Goal: Understand process/instructions

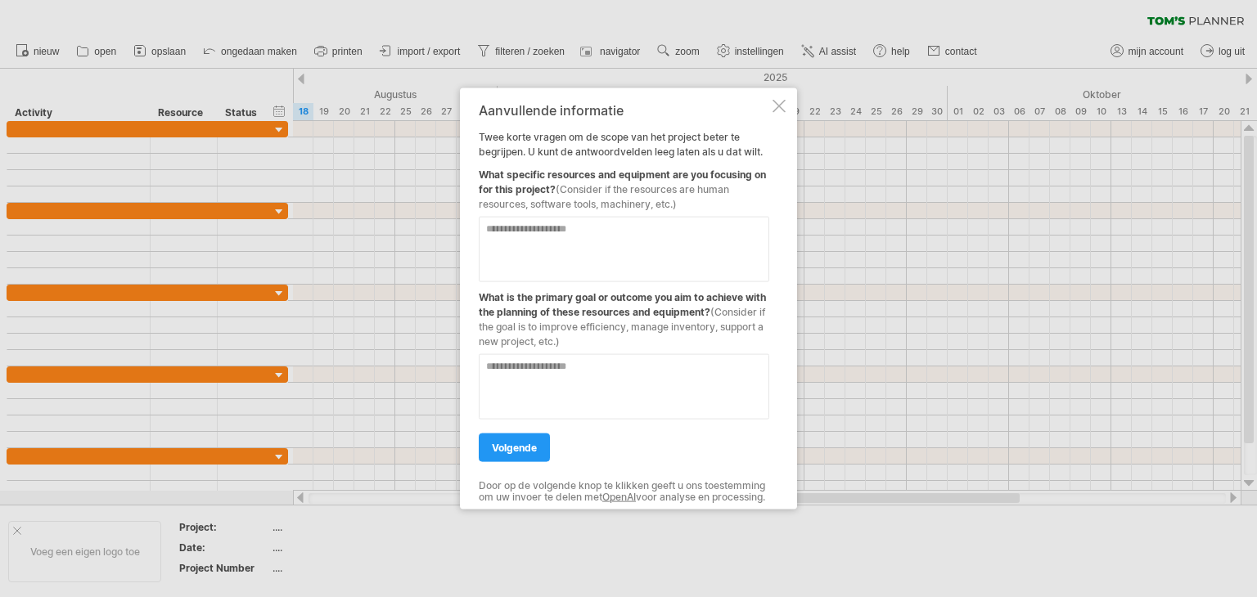
click at [643, 243] on textarea at bounding box center [624, 249] width 291 height 65
type textarea "*********"
click at [557, 388] on textarea at bounding box center [624, 386] width 291 height 65
type textarea "**********"
click at [501, 449] on link "volgende" at bounding box center [514, 448] width 71 height 29
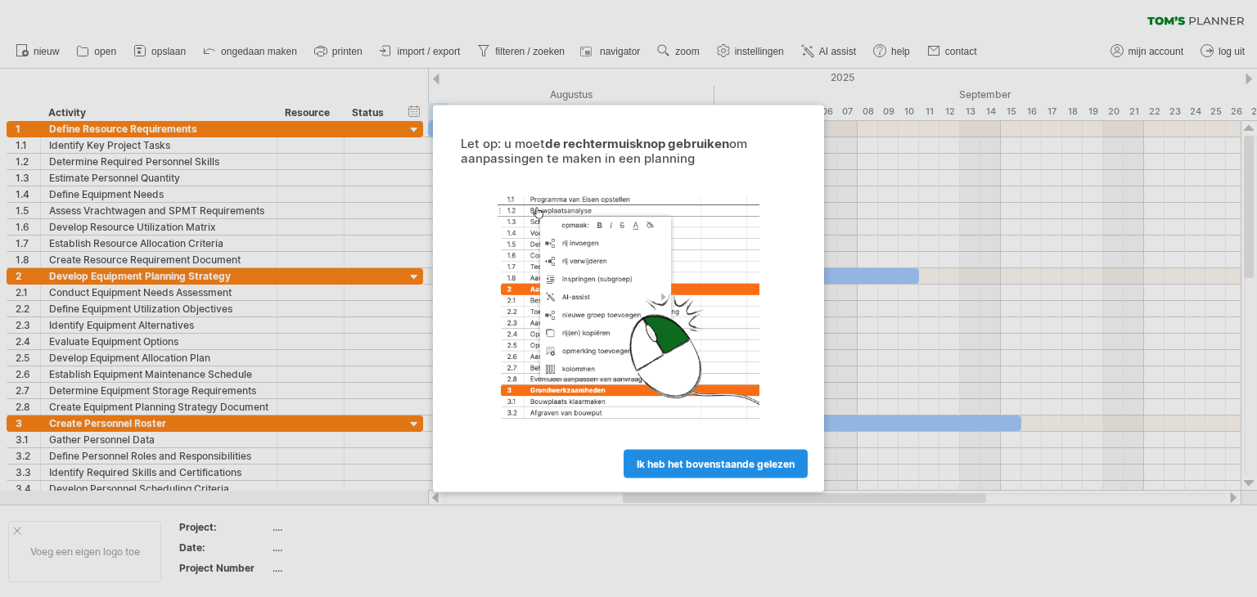
click at [705, 466] on span "ik heb het bovenstaande gelezen" at bounding box center [716, 464] width 158 height 12
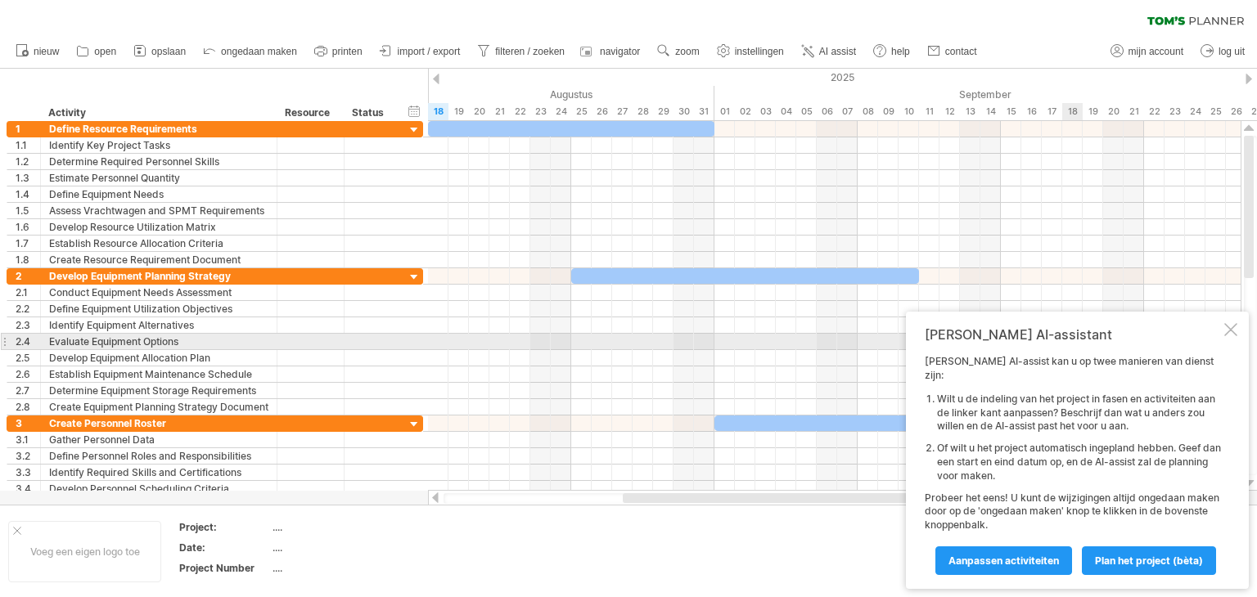
click at [1232, 336] on div at bounding box center [1230, 329] width 13 height 13
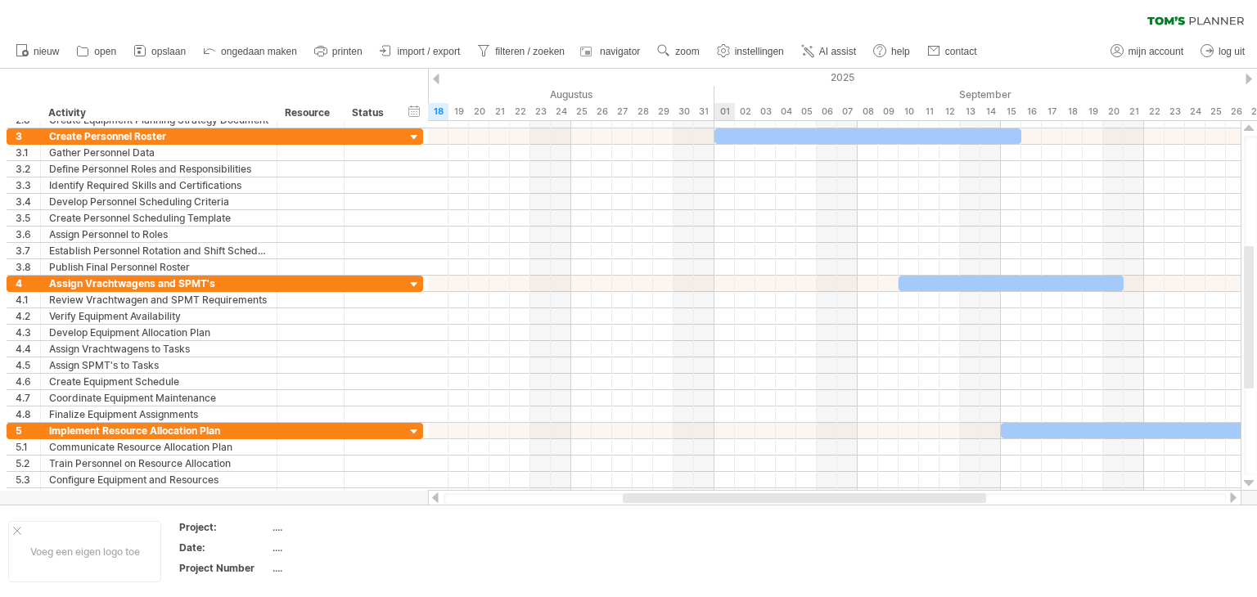
click at [733, 337] on div at bounding box center [834, 333] width 813 height 16
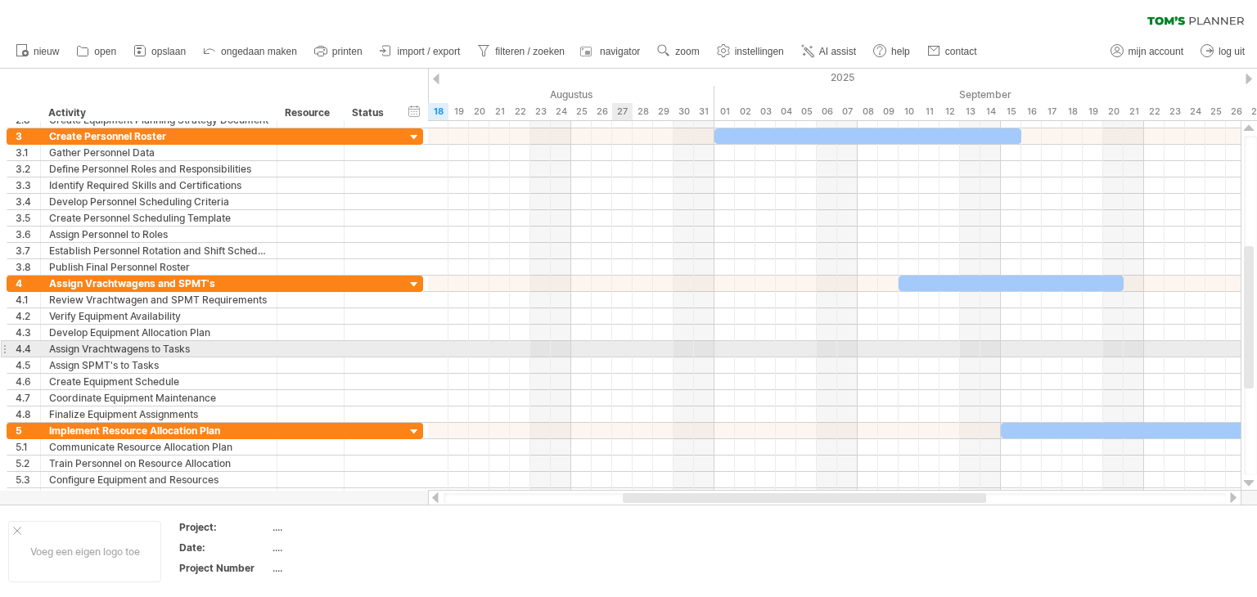
click at [632, 354] on div at bounding box center [834, 349] width 813 height 16
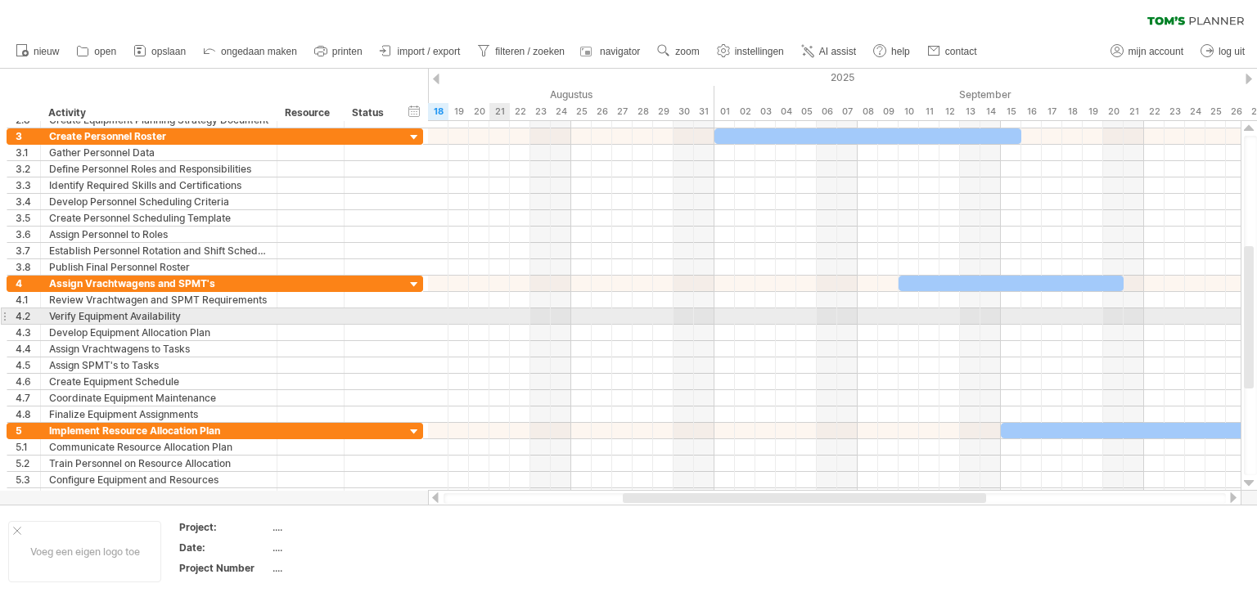
click at [507, 313] on div at bounding box center [834, 317] width 813 height 16
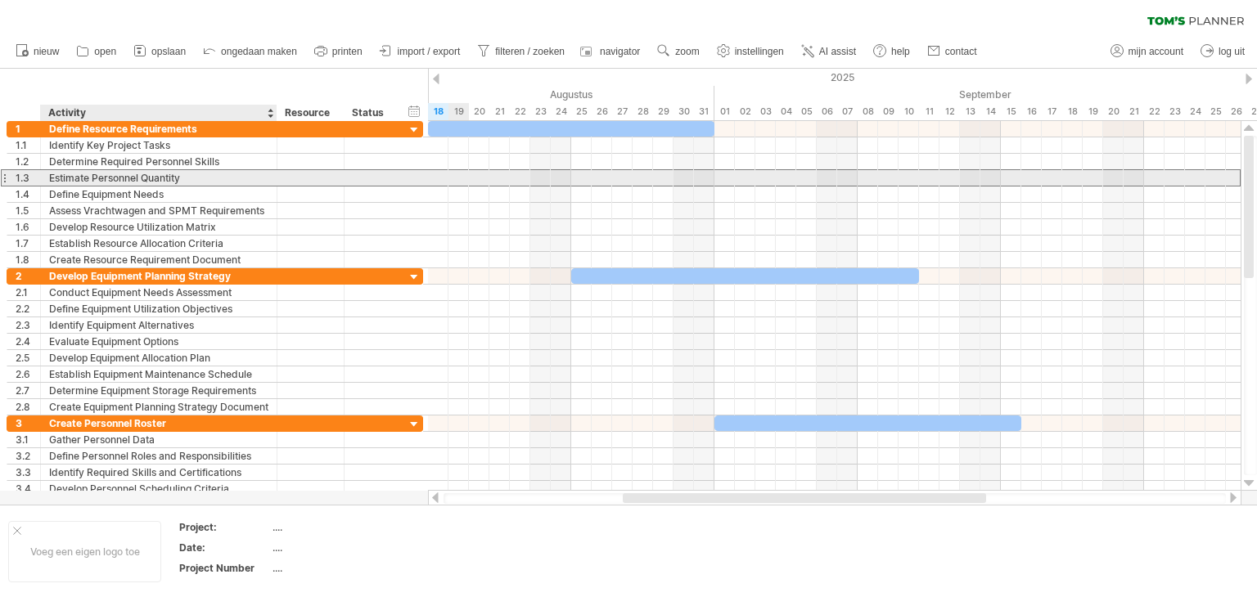
click at [196, 175] on div "Estimate Personnel Quantity" at bounding box center [158, 178] width 219 height 16
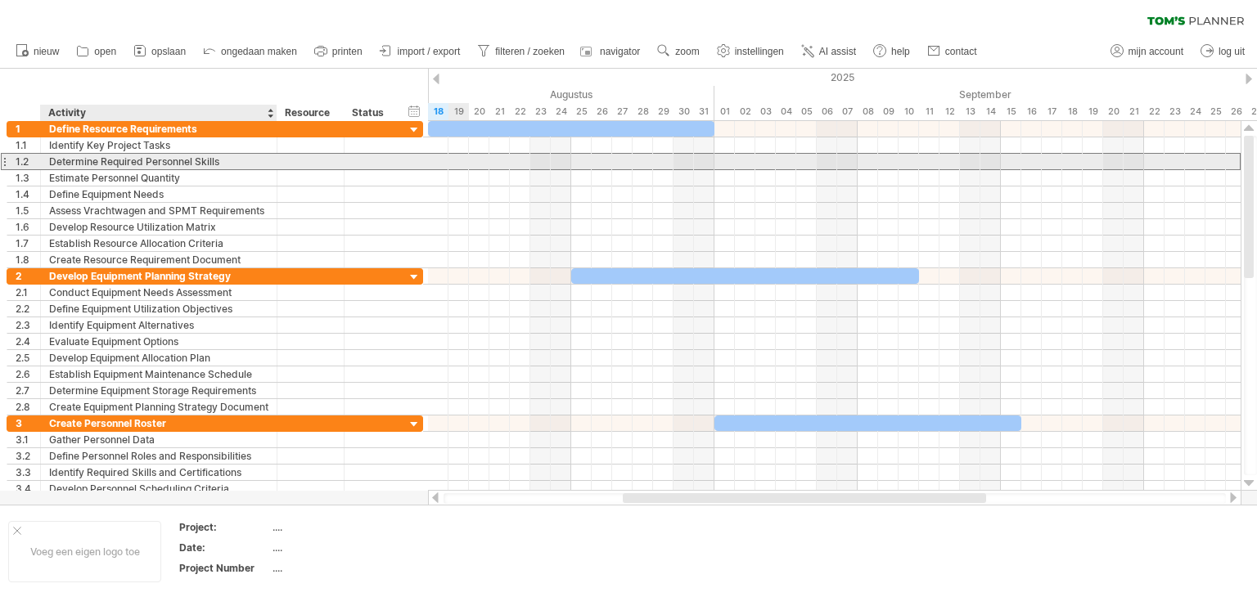
click at [256, 163] on div "Determine Required Personnel Skills" at bounding box center [158, 162] width 219 height 16
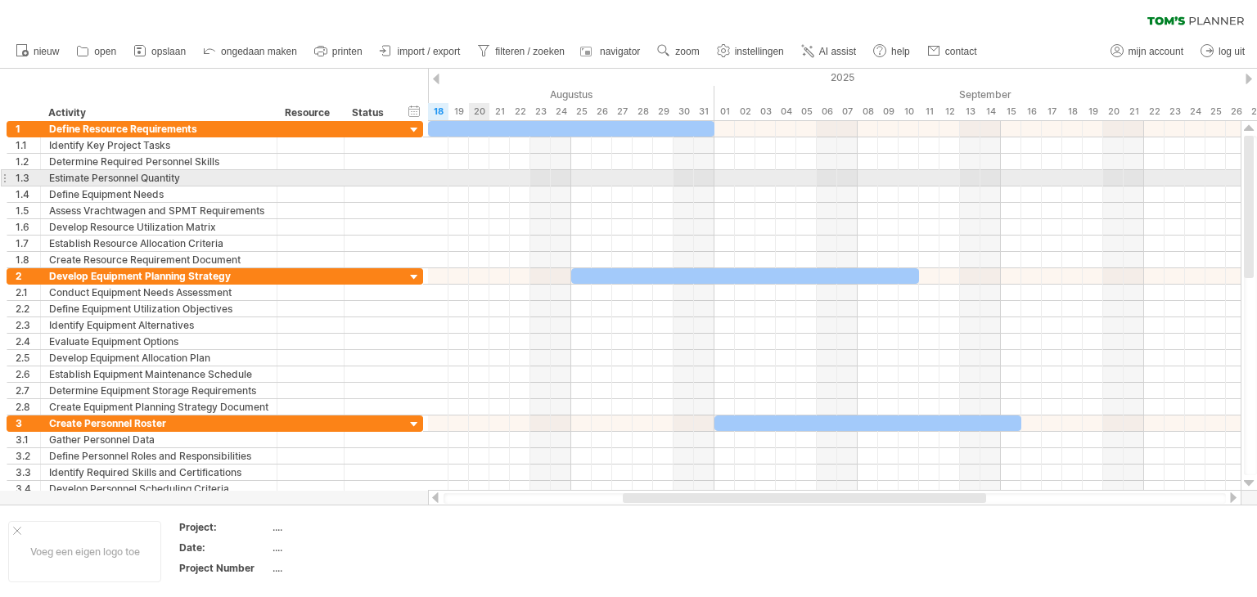
click at [486, 174] on div at bounding box center [834, 178] width 813 height 16
click at [507, 174] on div at bounding box center [834, 178] width 813 height 16
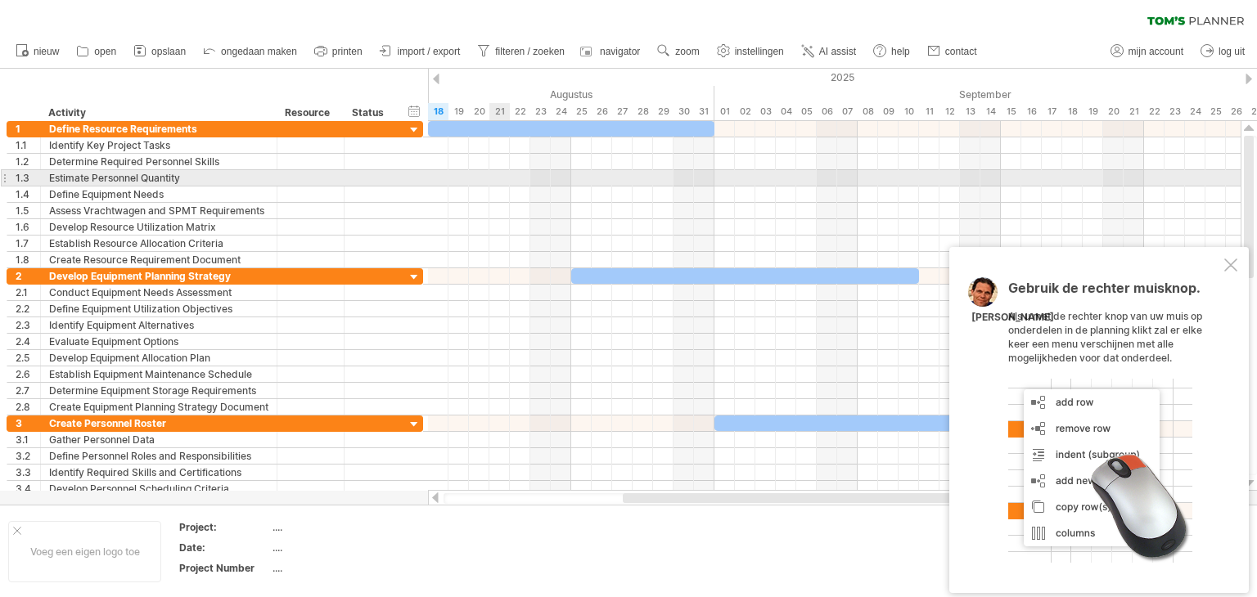
click at [507, 174] on div at bounding box center [834, 178] width 813 height 16
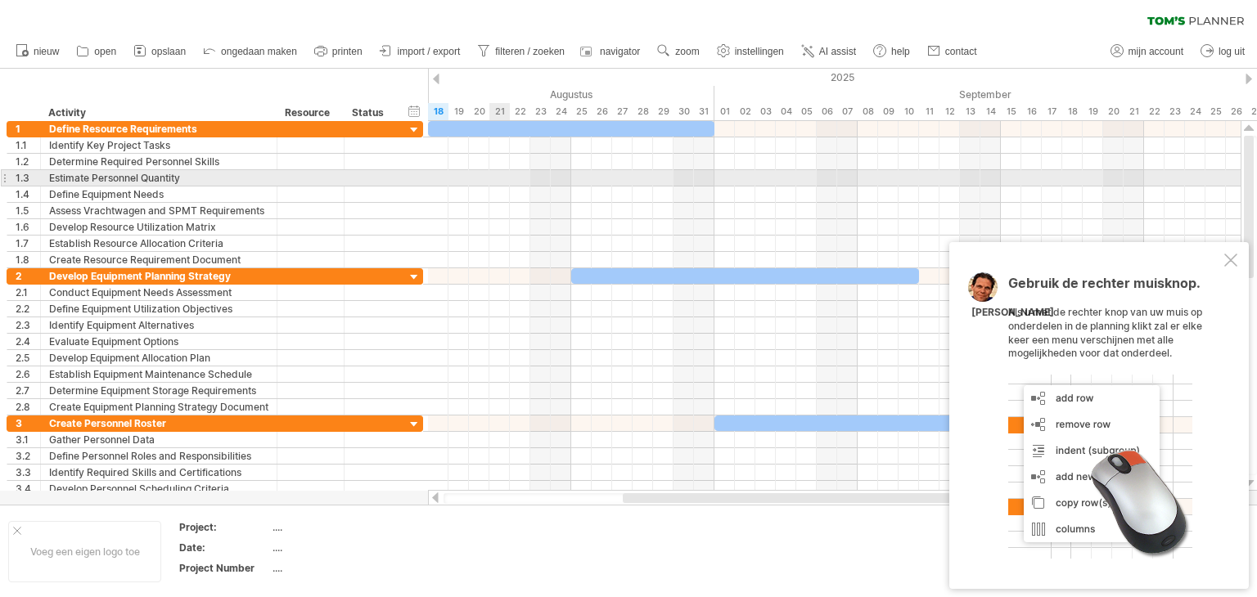
click at [507, 174] on div at bounding box center [834, 178] width 813 height 16
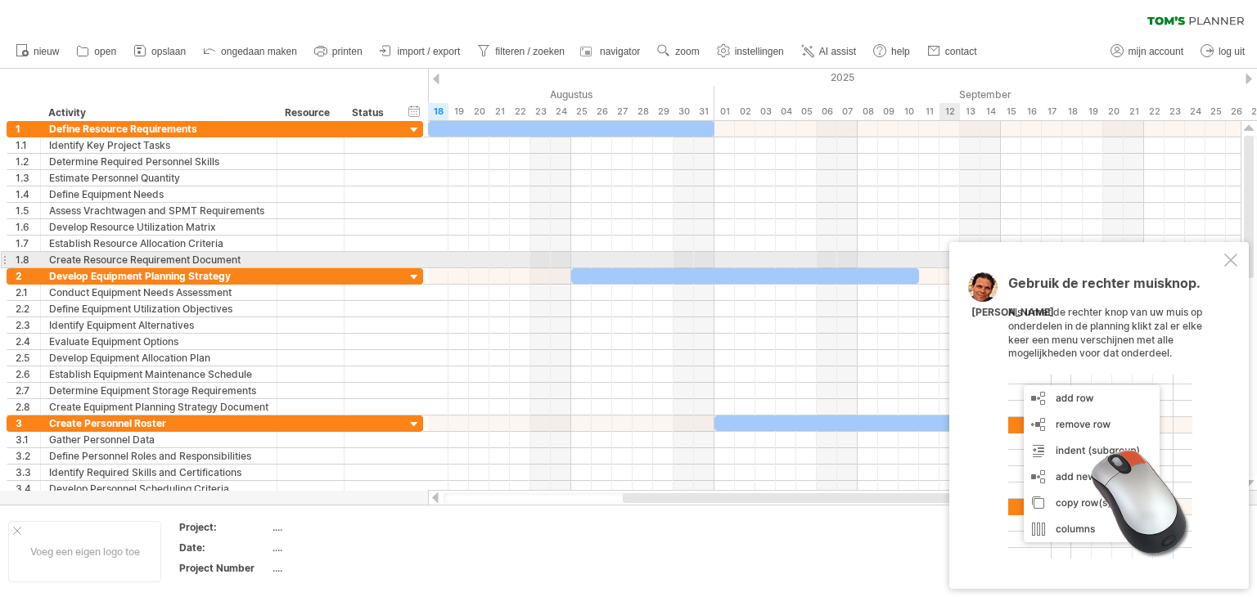
click at [1229, 255] on div at bounding box center [1230, 260] width 13 height 13
